Goal: Entertainment & Leisure: Browse casually

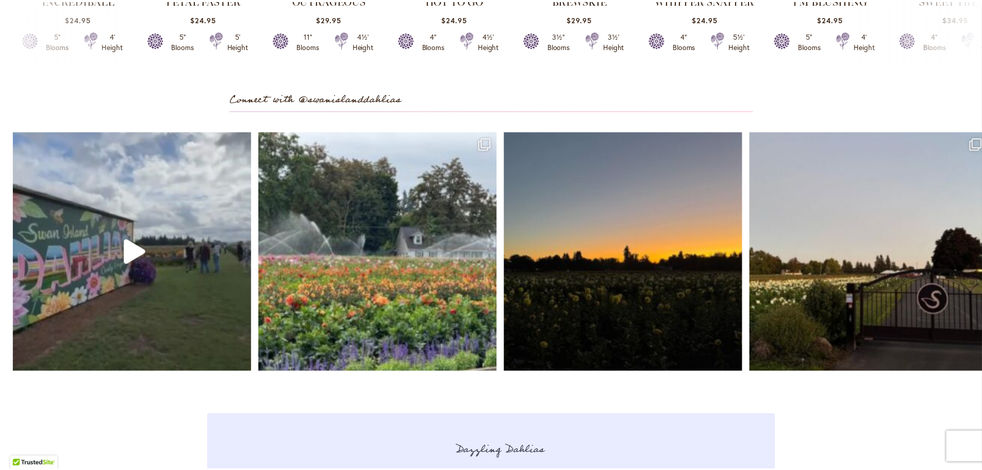
scroll to position [2991, 0]
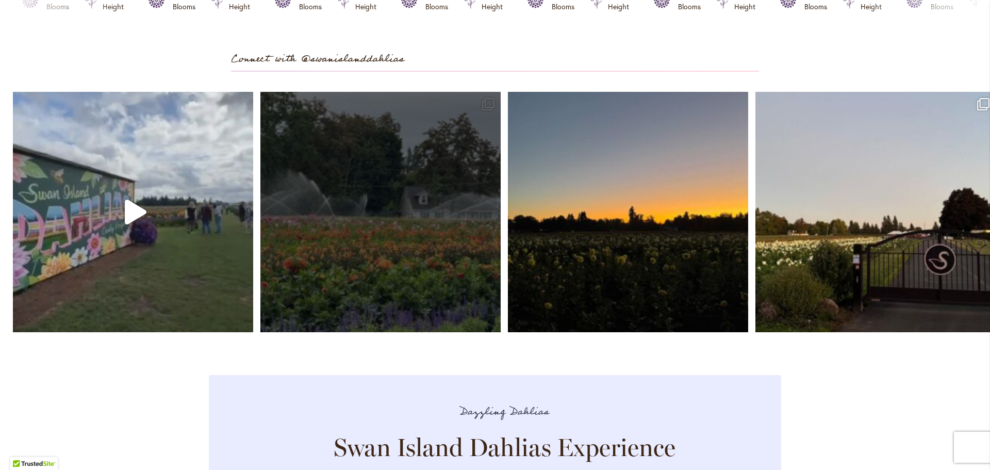
click at [383, 251] on link "Open" at bounding box center [380, 212] width 240 height 240
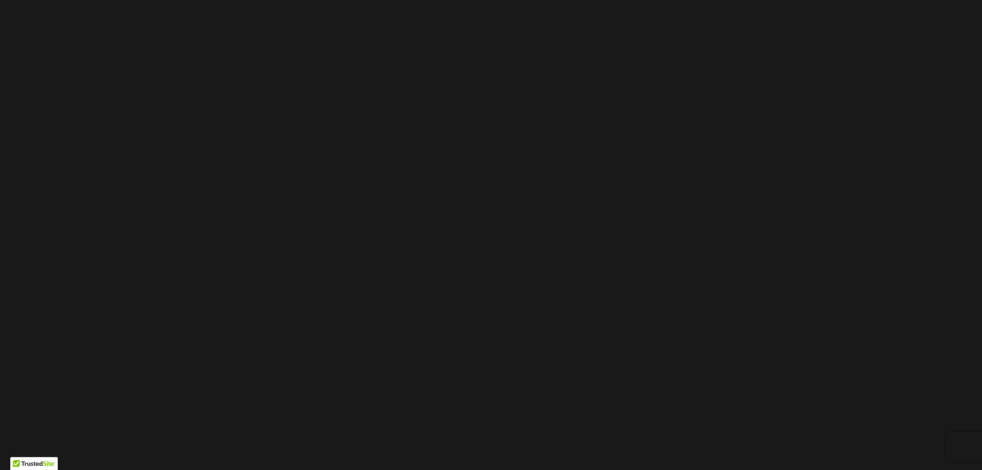
scroll to position [52, 0]
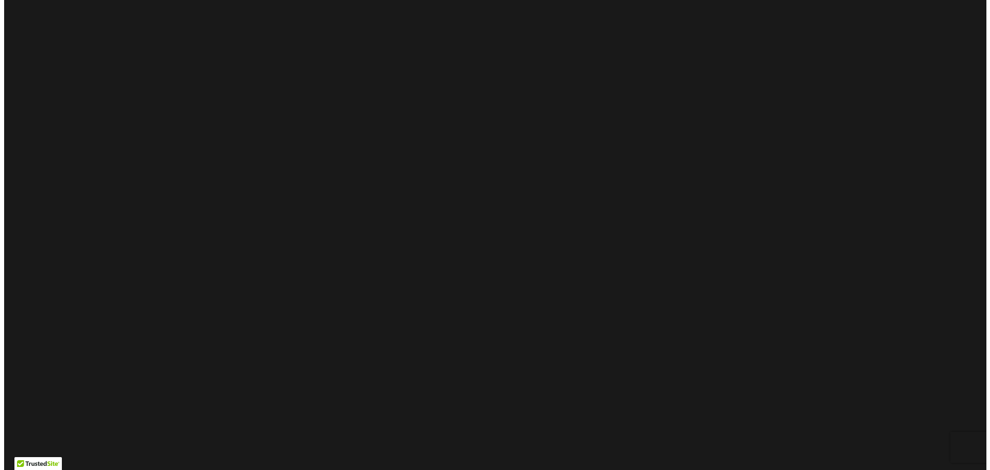
scroll to position [0, 0]
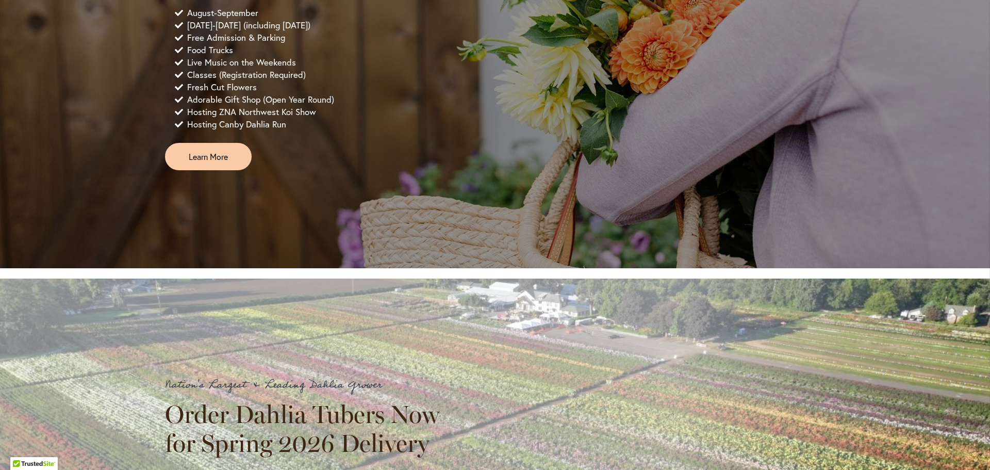
scroll to position [825, 0]
